Goal: Ask a question: Seek information or help from site administrators or community

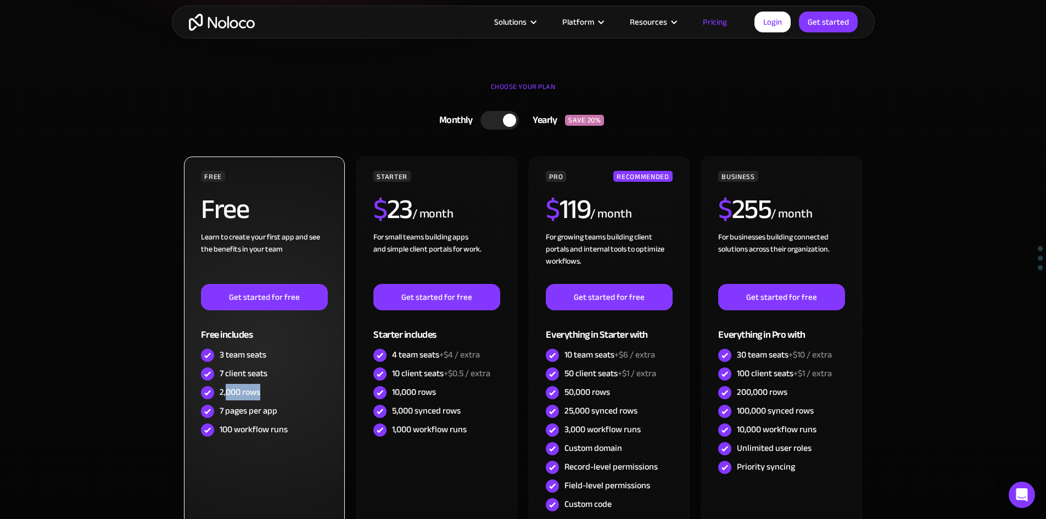
drag, startPoint x: 227, startPoint y: 390, endPoint x: 263, endPoint y: 396, distance: 36.2
click at [263, 396] on div "2,000 rows" at bounding box center [264, 392] width 126 height 19
click at [248, 396] on div "2,000 rows" at bounding box center [240, 392] width 41 height 12
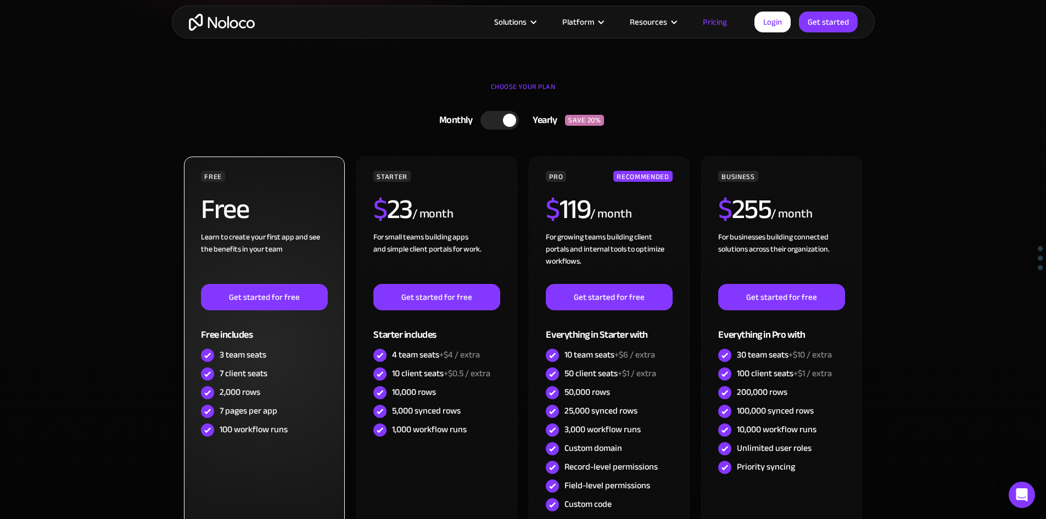
click at [251, 410] on div "7 pages per app" at bounding box center [249, 411] width 58 height 12
click at [253, 433] on div "100 workflow runs" at bounding box center [254, 429] width 68 height 12
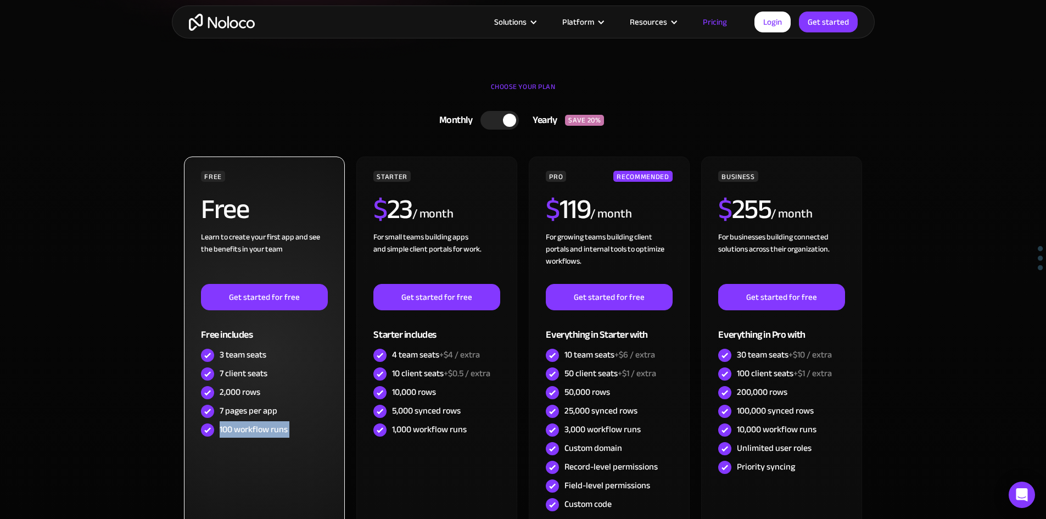
click at [253, 433] on div "100 workflow runs" at bounding box center [254, 429] width 68 height 12
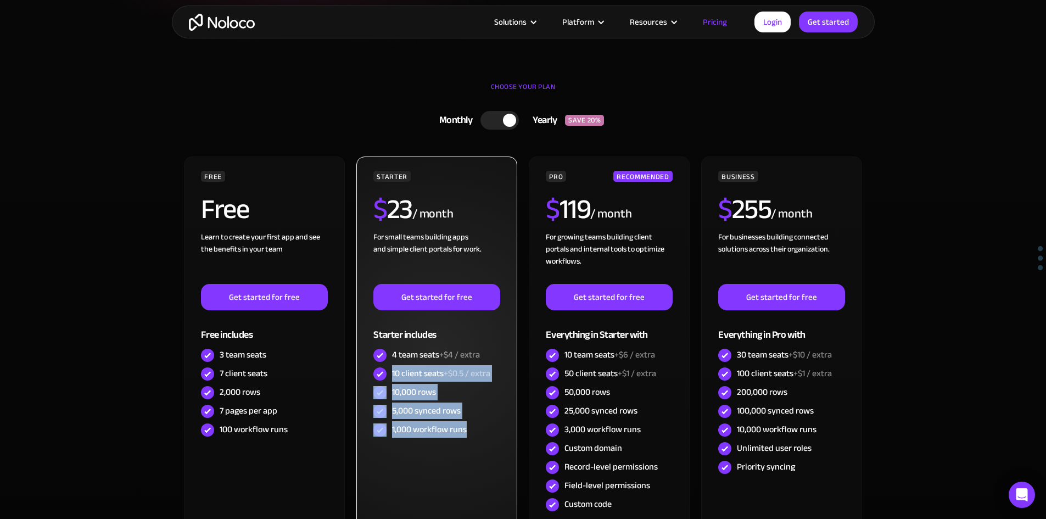
drag, startPoint x: 395, startPoint y: 375, endPoint x: 483, endPoint y: 423, distance: 100.0
click at [484, 427] on div "STARTER $ 23 / month For small teams building apps and simple client portals fo…" at bounding box center [437, 305] width 126 height 269
click at [483, 423] on div "1,000 workflow runs" at bounding box center [437, 430] width 126 height 19
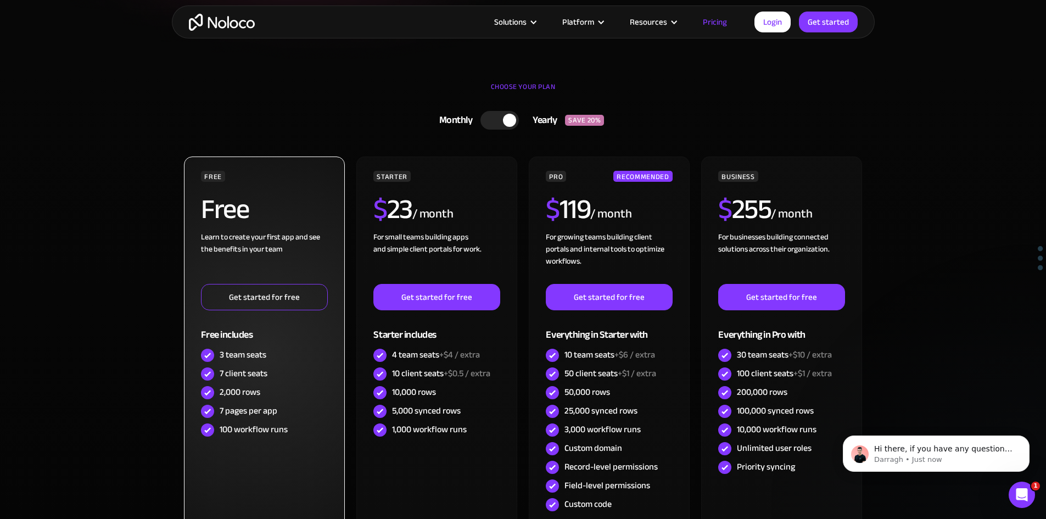
click at [288, 301] on link "Get started for free" at bounding box center [264, 297] width 126 height 26
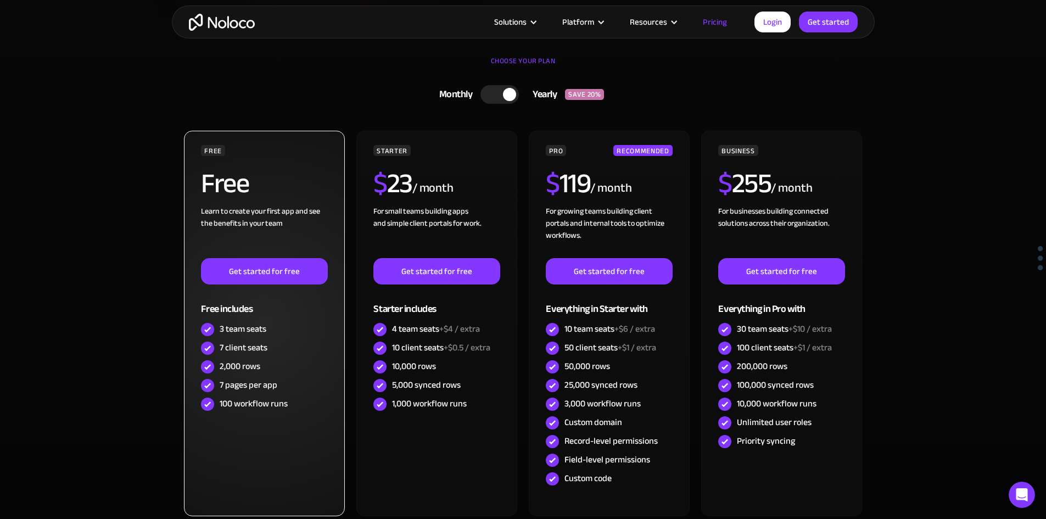
scroll to position [275, 0]
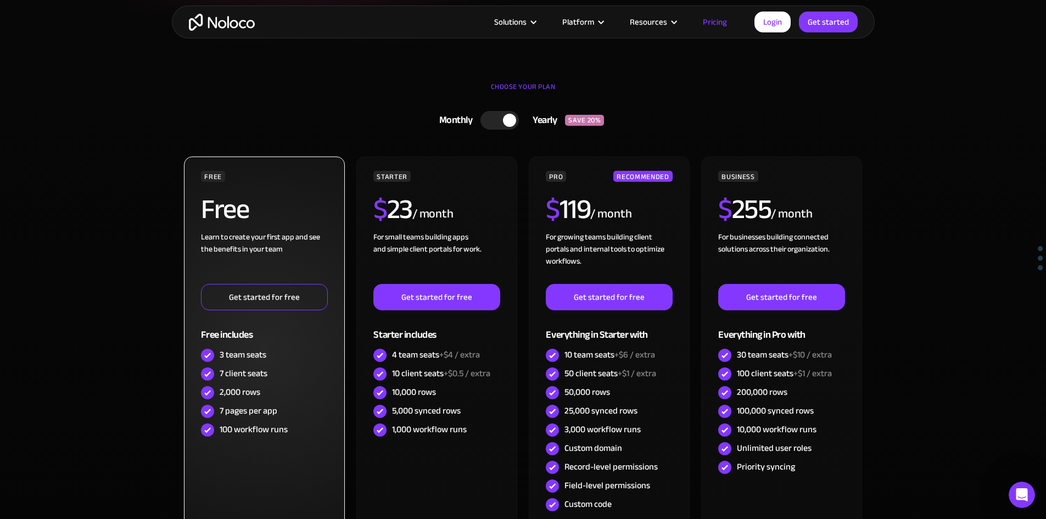
click at [253, 296] on link "Get started for free" at bounding box center [264, 297] width 126 height 26
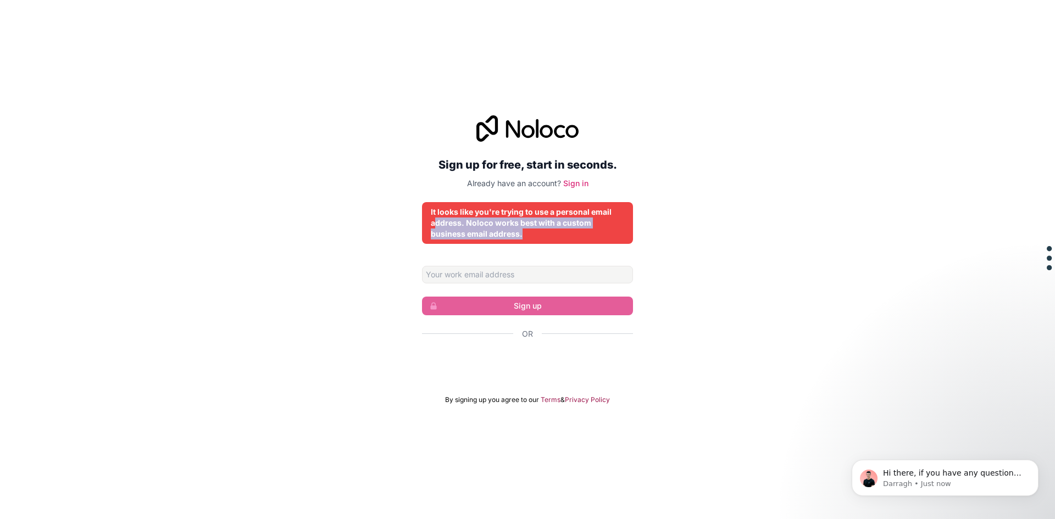
drag, startPoint x: 438, startPoint y: 224, endPoint x: 548, endPoint y: 229, distance: 110.5
click at [548, 229] on div "It looks like you're trying to use a personal email address. Noloco works best …" at bounding box center [527, 223] width 193 height 33
click at [509, 278] on input "Email address" at bounding box center [527, 275] width 211 height 18
click at [483, 195] on div "Sign up for free, start in seconds. Already have an account? Sign in It looks l…" at bounding box center [527, 259] width 211 height 289
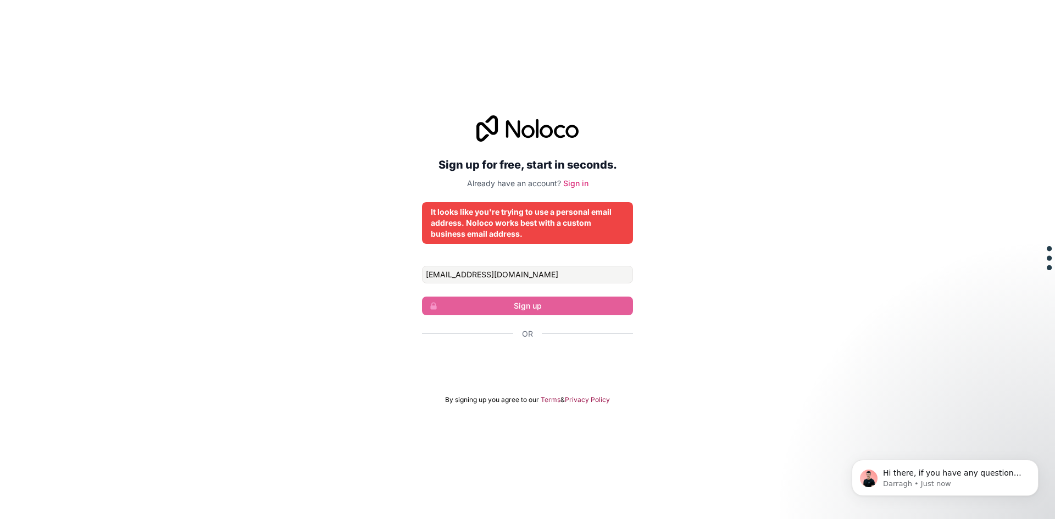
click at [456, 131] on div at bounding box center [527, 128] width 211 height 26
click at [405, 124] on div "Sign up for free, start in seconds. Already have an account? Sign in It looks l…" at bounding box center [527, 260] width 1055 height 320
click at [518, 274] on input "shlomyfischer@gmail.com" at bounding box center [527, 275] width 211 height 18
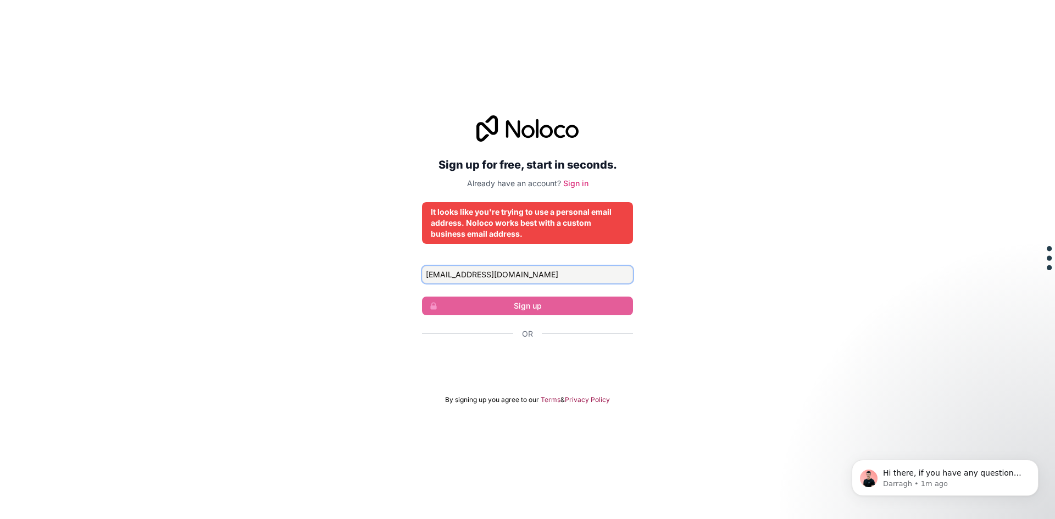
click at [525, 274] on input "shlomyfischer@gmail.com" at bounding box center [527, 275] width 211 height 18
type input "s"
click at [949, 479] on p "Darragh • 2m ago" at bounding box center [954, 484] width 142 height 10
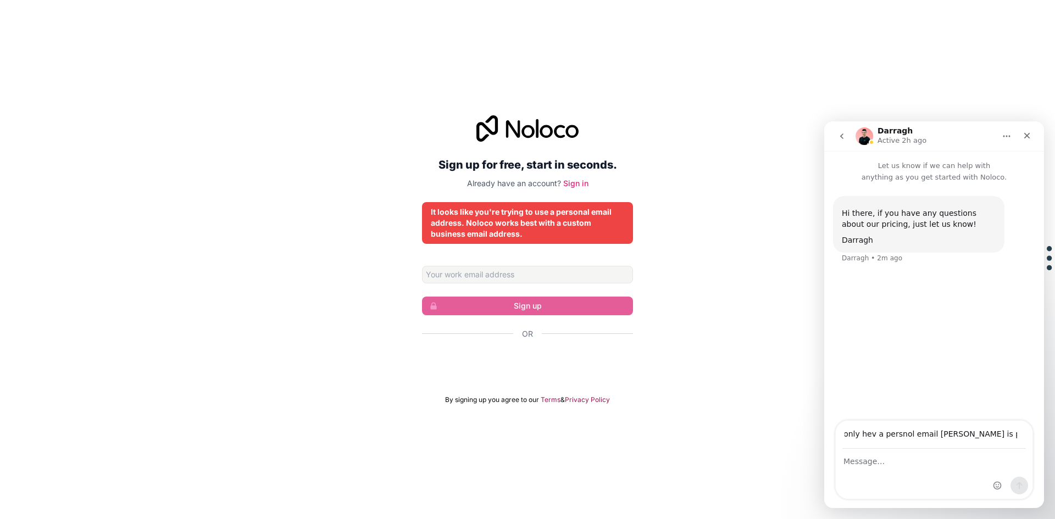
scroll to position [0, 68]
click at [859, 438] on input "I leren no code I only hev a persnol email edris is posbul to hev a akont" at bounding box center [933, 435] width 183 height 28
click at [865, 436] on input "I leren no code I only hev a persnol email edris is posbul to hev a akont" at bounding box center [933, 435] width 183 height 28
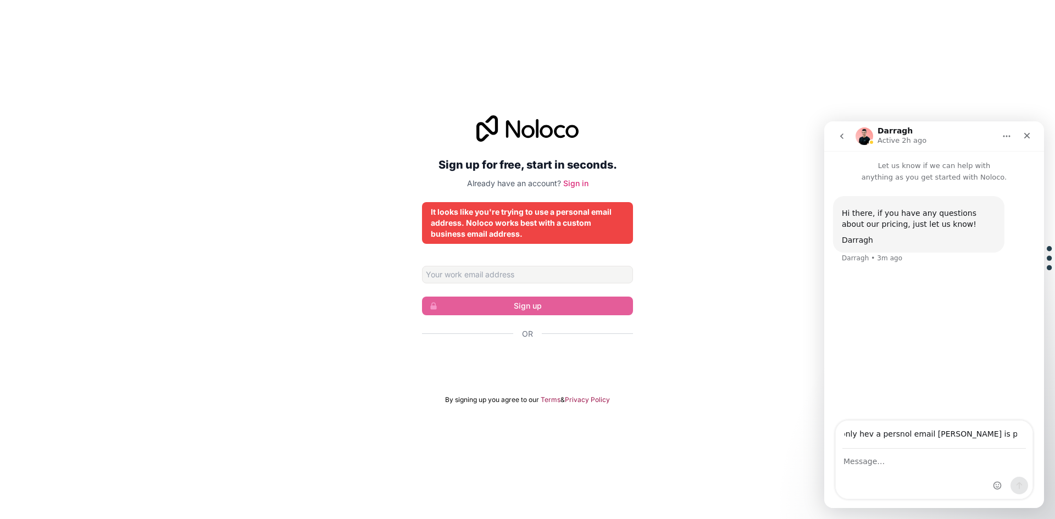
type input "I leren no code I only hev a persnol email edris is posbul to hev a akont"
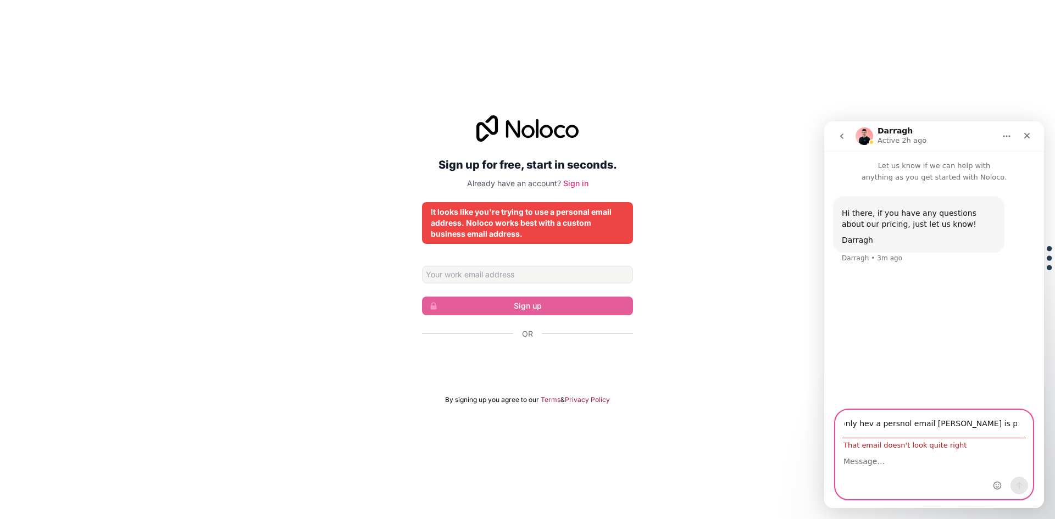
scroll to position [0, 0]
click at [854, 466] on textarea "Message…" at bounding box center [933, 458] width 197 height 19
paste textarea "I learn no code I only have a personal email address is possible to have an acc…"
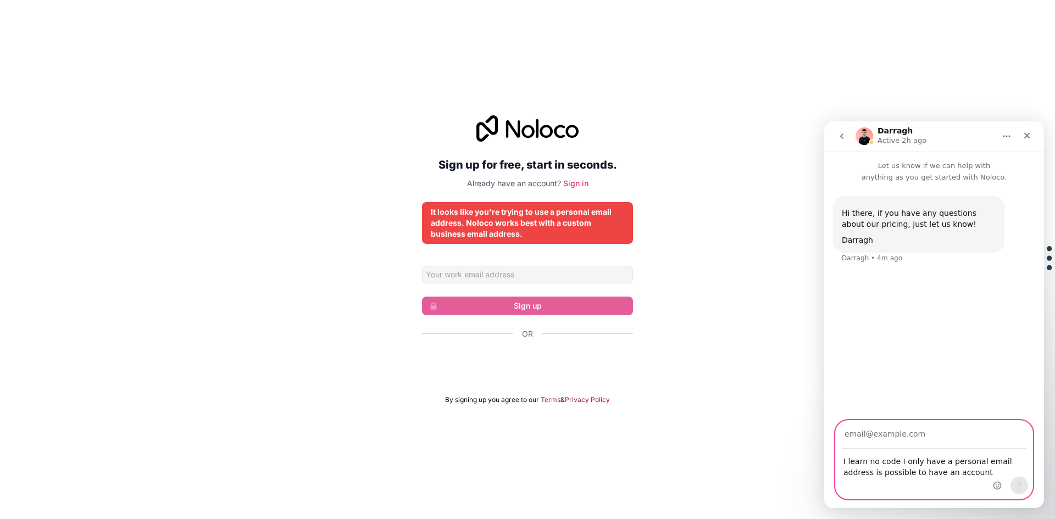
type textarea "I learn no code I only have a personal email address is possible to have an acc…"
click at [908, 439] on input "Your email" at bounding box center [933, 435] width 183 height 28
type input "shlomyfischer@gmail.com"
click at [1018, 488] on icon "Send a message…" at bounding box center [1019, 485] width 9 height 9
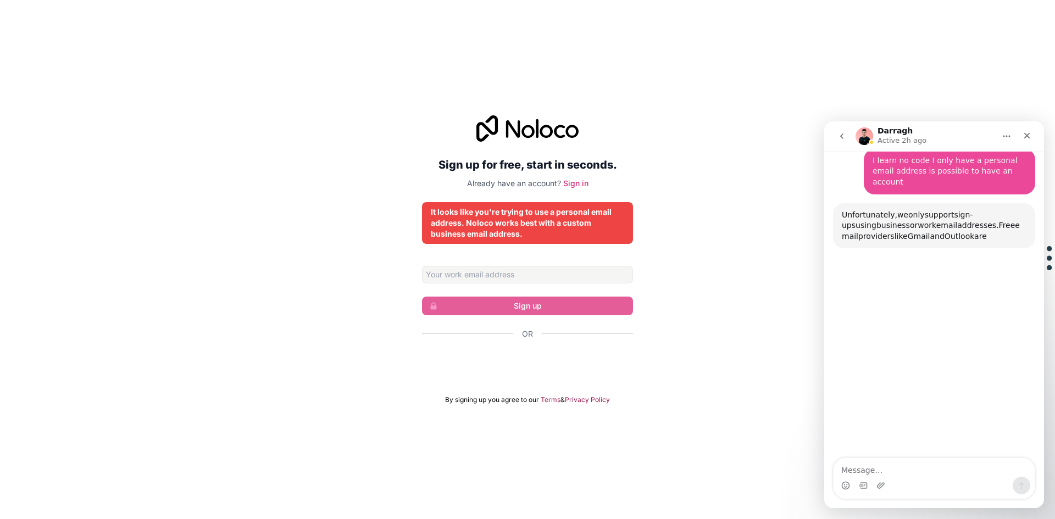
scroll to position [113, 0]
